Goal: Navigation & Orientation: Find specific page/section

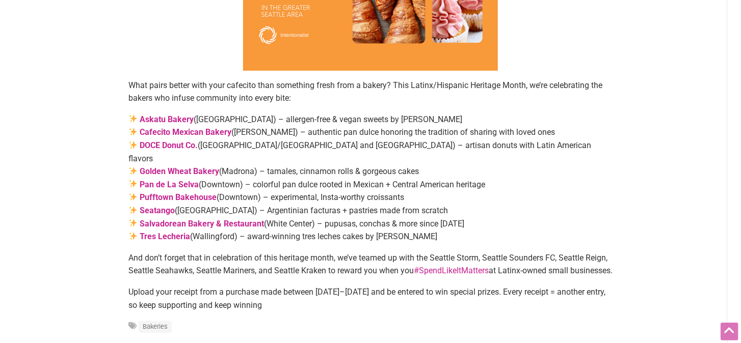
scroll to position [204, 0]
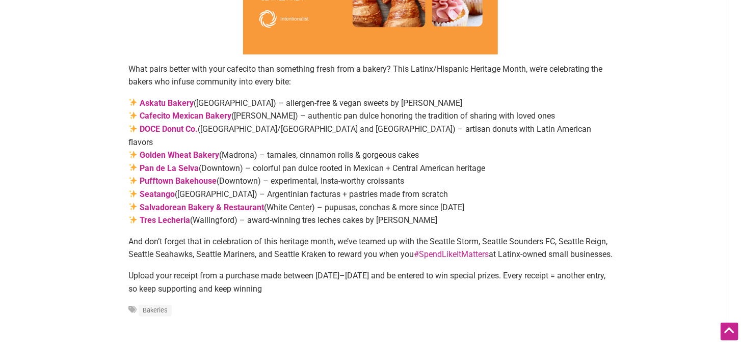
click at [179, 115] on link "Cafecito Mexican Bakery" at bounding box center [186, 116] width 92 height 10
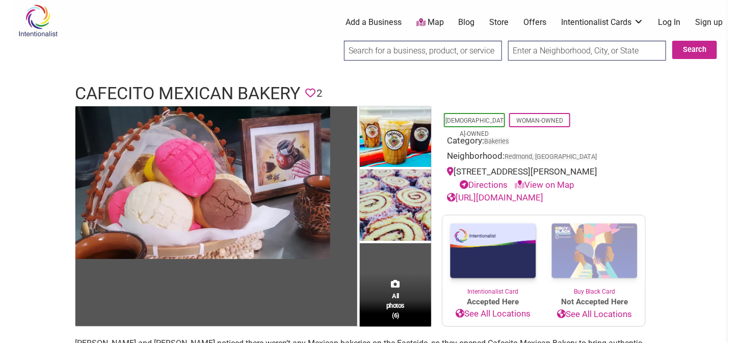
click at [489, 183] on link "Directions" at bounding box center [483, 185] width 48 height 10
click at [492, 182] on link "Directions" at bounding box center [483, 185] width 48 height 10
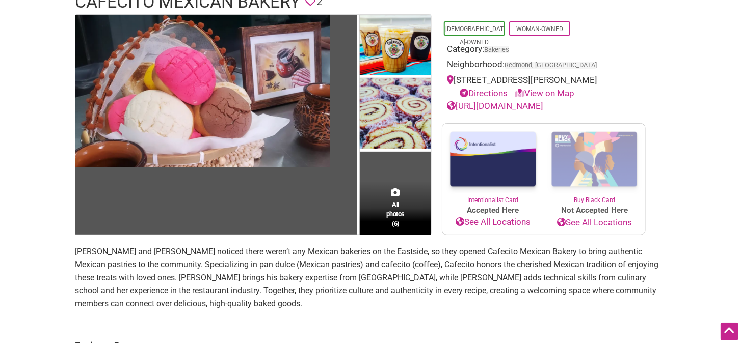
scroll to position [51, 0]
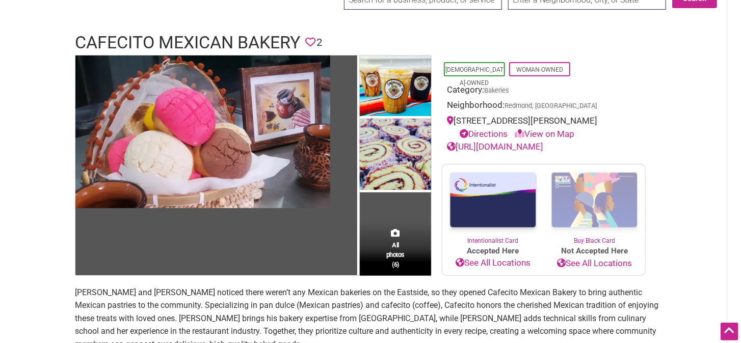
click at [502, 147] on link "https://cafecitomexicanbakery.com/" at bounding box center [495, 147] width 96 height 10
